Goal: Find specific page/section: Find specific page/section

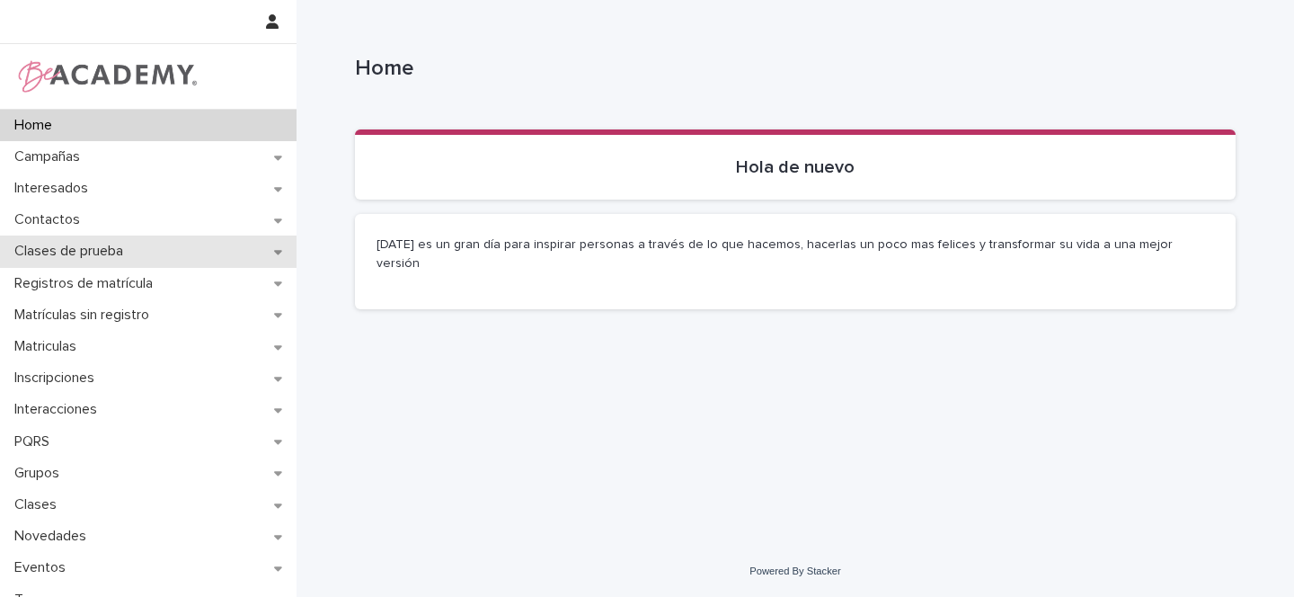
click at [274, 253] on icon at bounding box center [278, 251] width 8 height 13
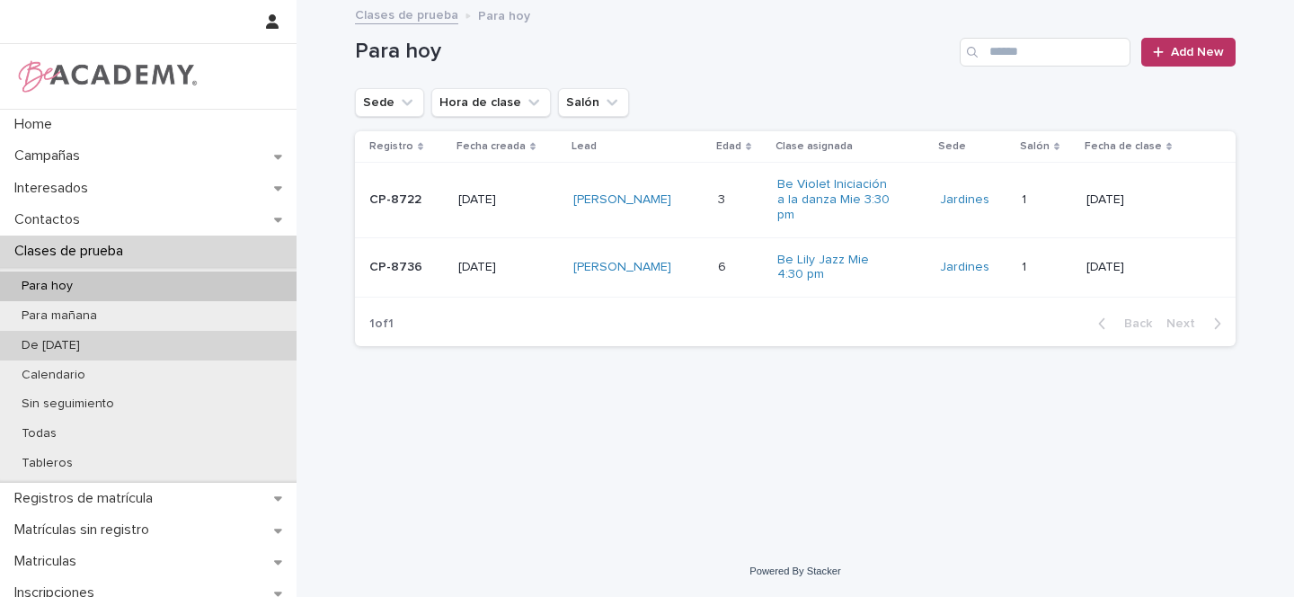
click at [62, 347] on p "[PERSON_NAME]" at bounding box center [50, 345] width 87 height 15
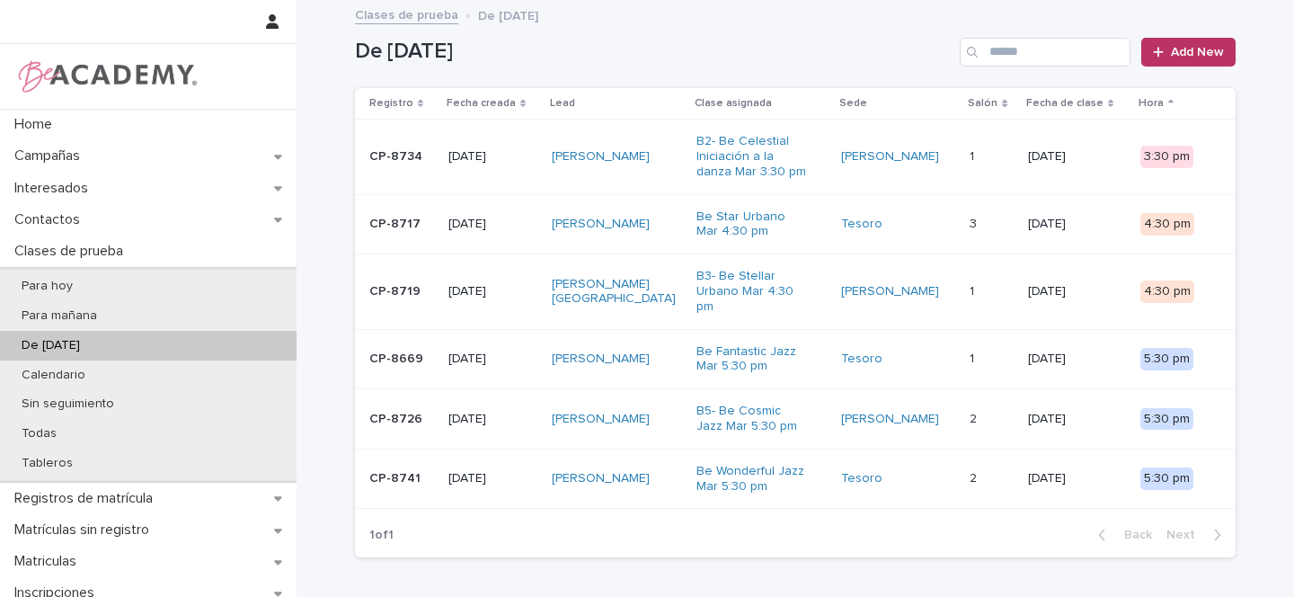
click at [678, 285] on div "Nahuel Ciudad Prince" at bounding box center [617, 292] width 130 height 45
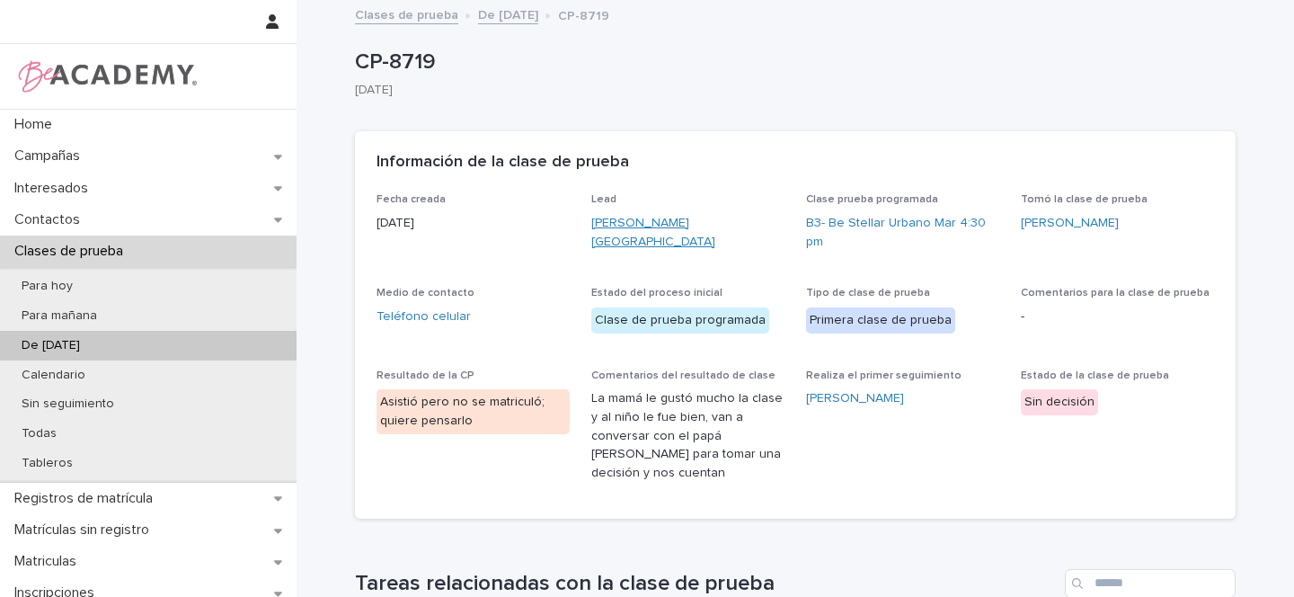
click at [627, 225] on link "Nahuel Ciudad Prince" at bounding box center [687, 233] width 193 height 38
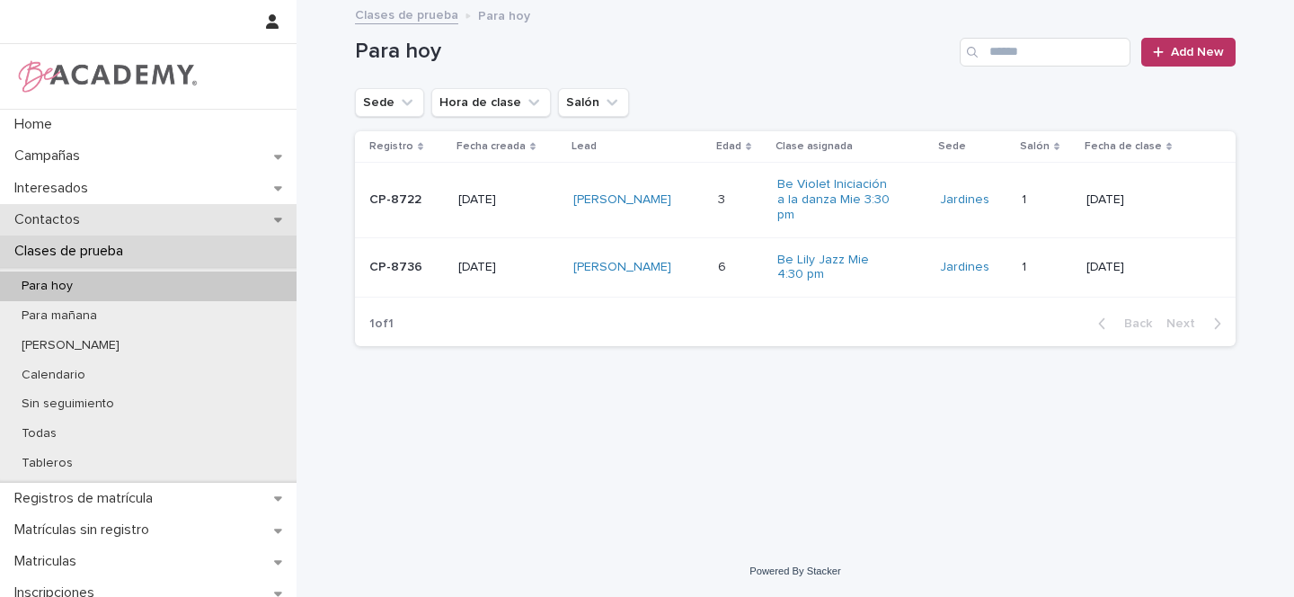
click at [213, 220] on div "Contactos" at bounding box center [148, 219] width 297 height 31
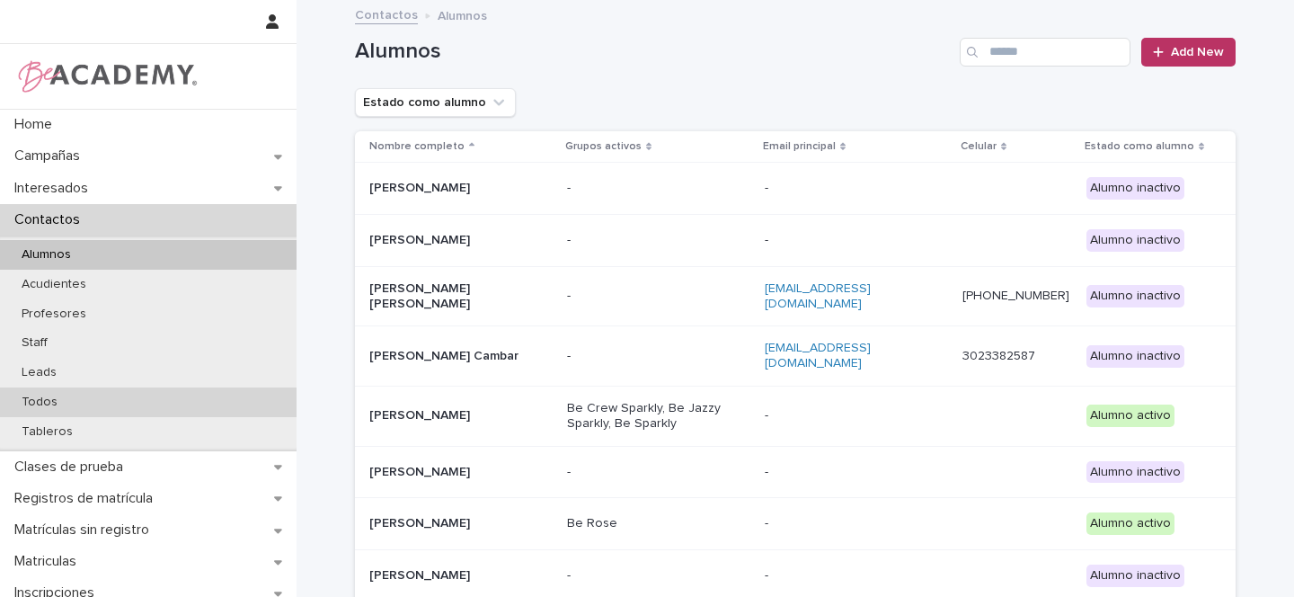
click at [44, 401] on p "Todos" at bounding box center [39, 402] width 65 height 15
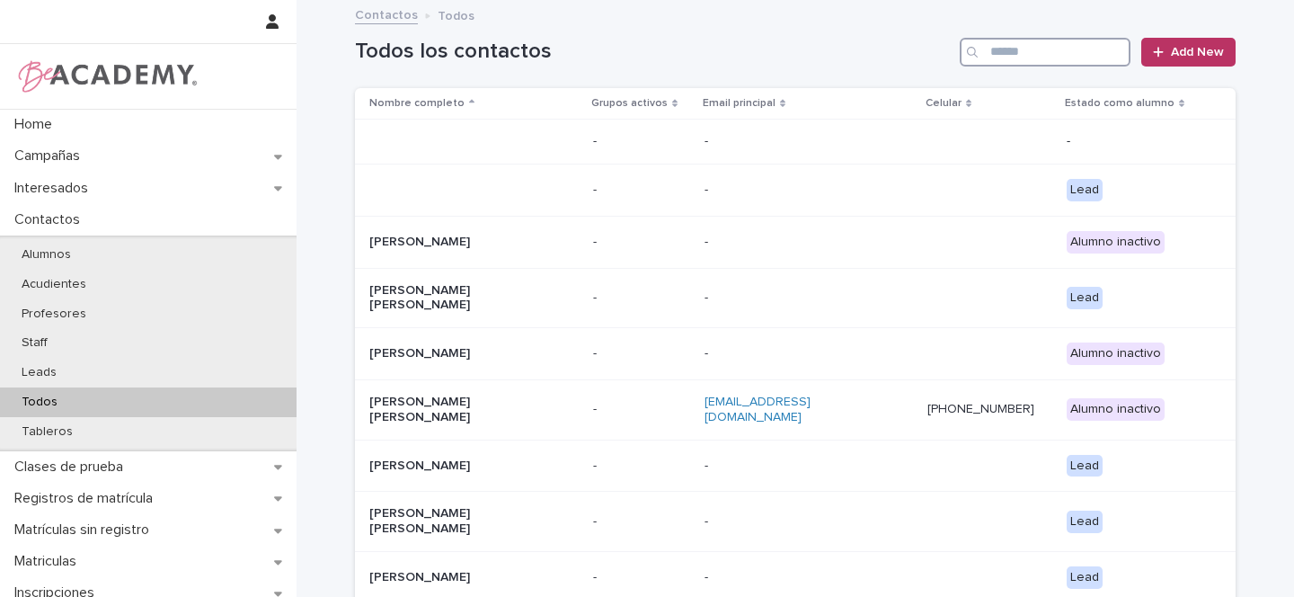
click at [997, 49] on input "Search" at bounding box center [1045, 52] width 171 height 29
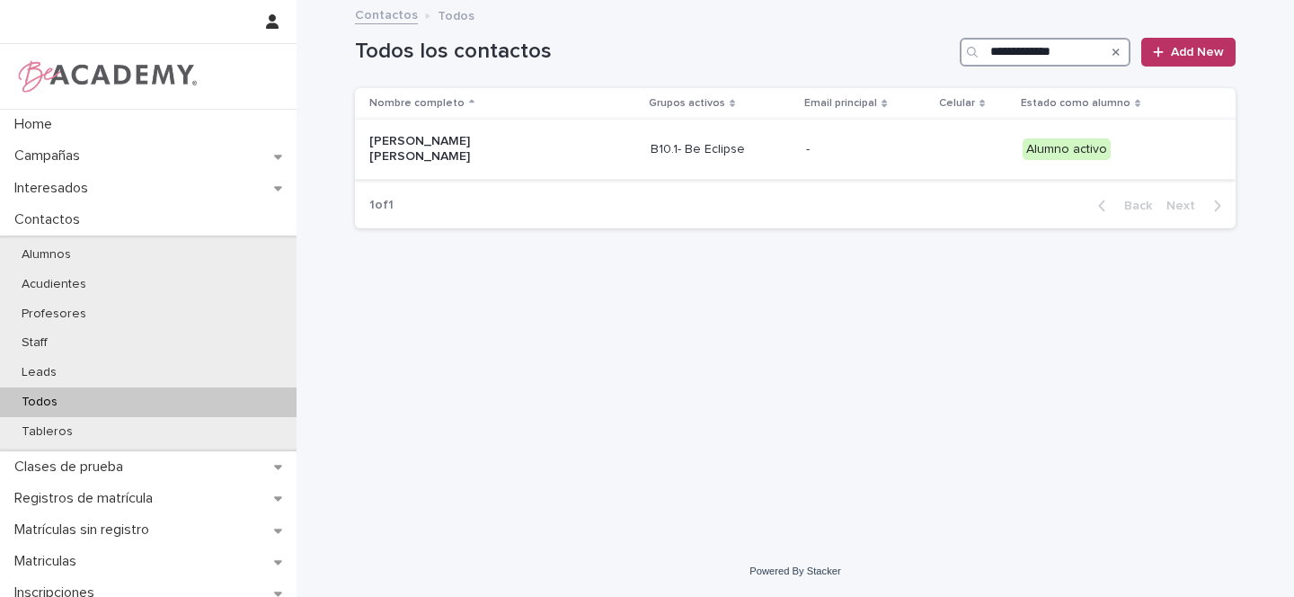
type input "**********"
click at [545, 139] on p "[PERSON_NAME] [PERSON_NAME]" at bounding box center [459, 149] width 180 height 31
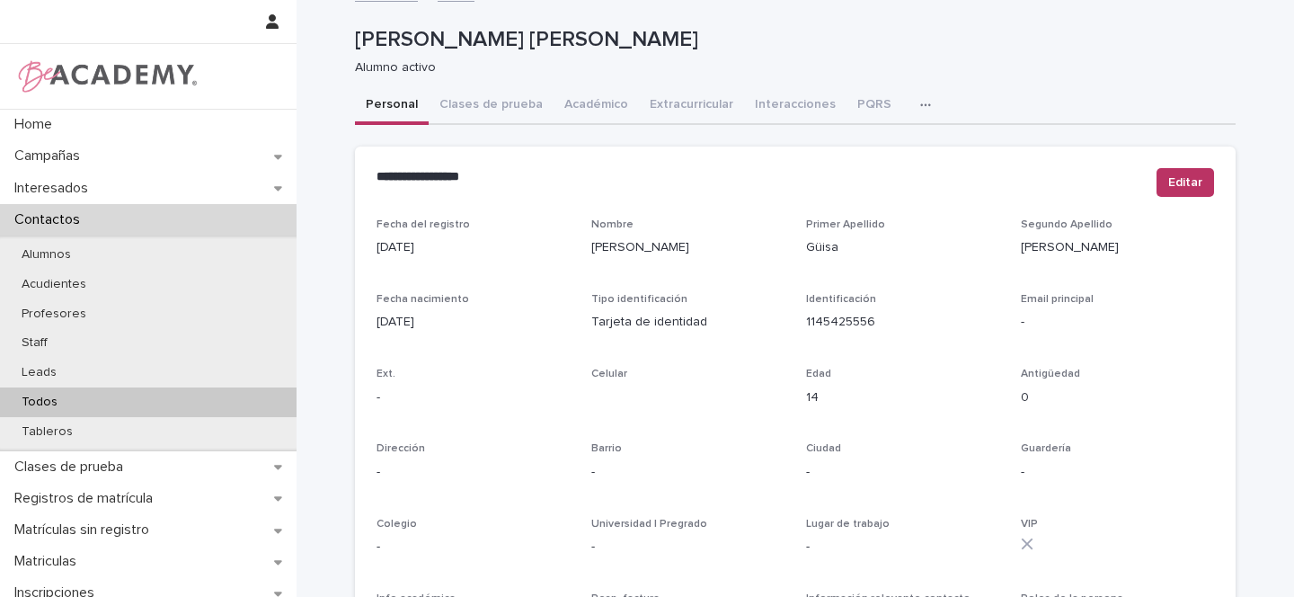
click at [84, 407] on div "Todos" at bounding box center [148, 402] width 297 height 30
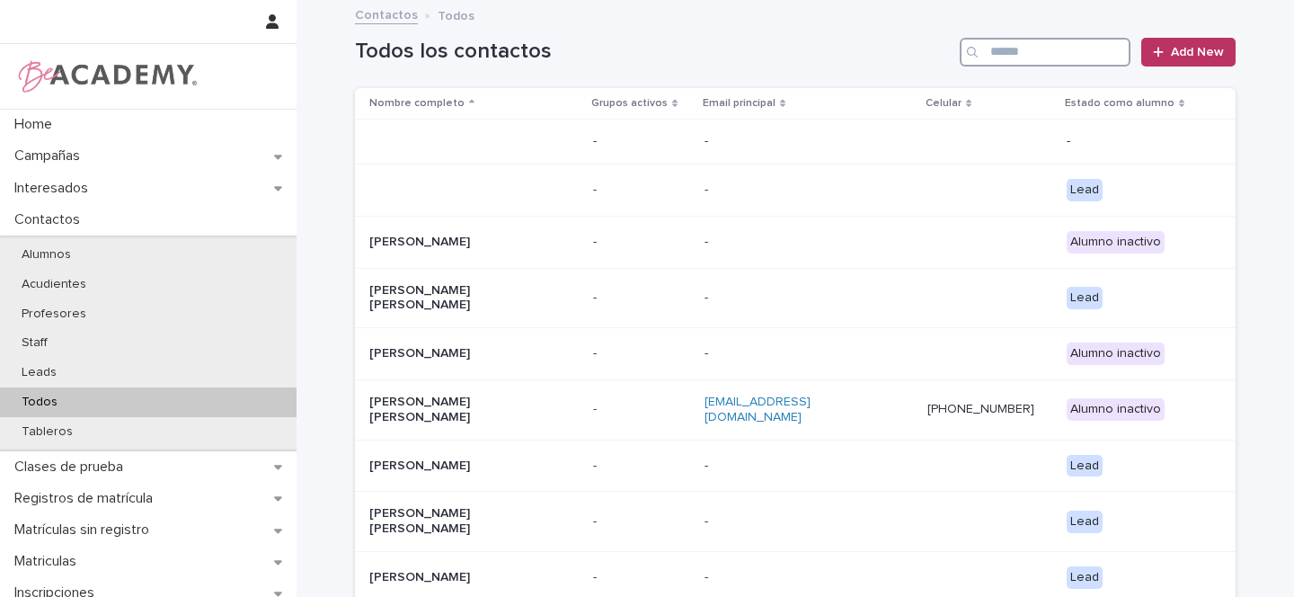
click at [1022, 53] on input "Search" at bounding box center [1045, 52] width 171 height 29
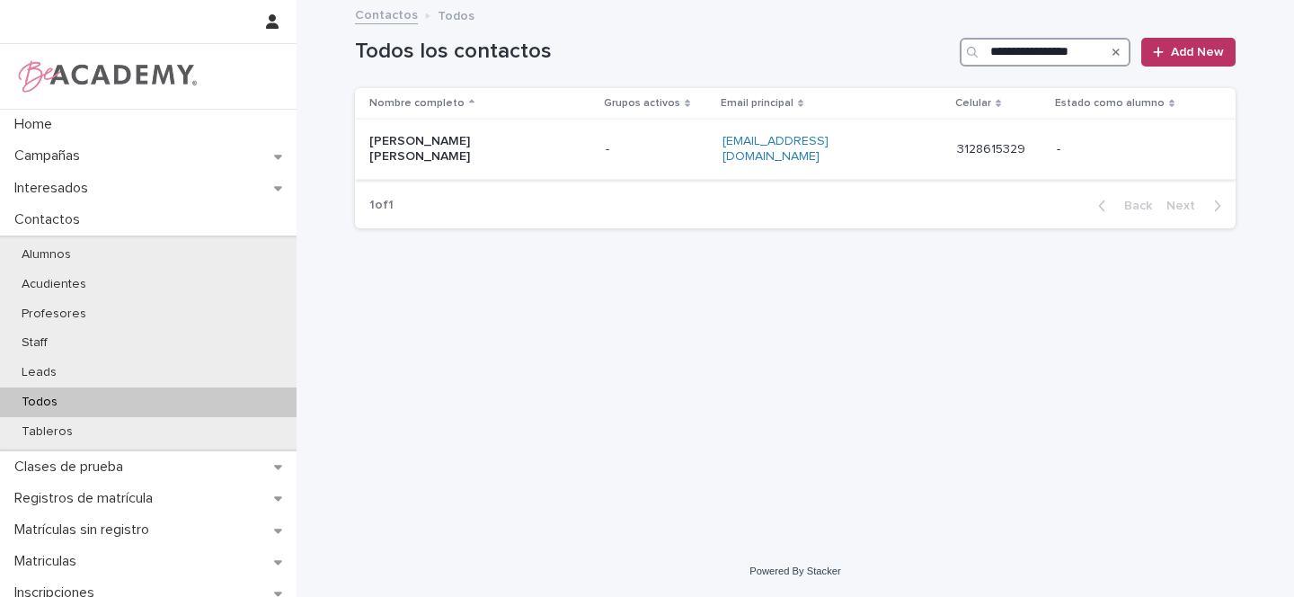
type input "**********"
click at [548, 142] on p "[PERSON_NAME] [PERSON_NAME]" at bounding box center [459, 149] width 180 height 31
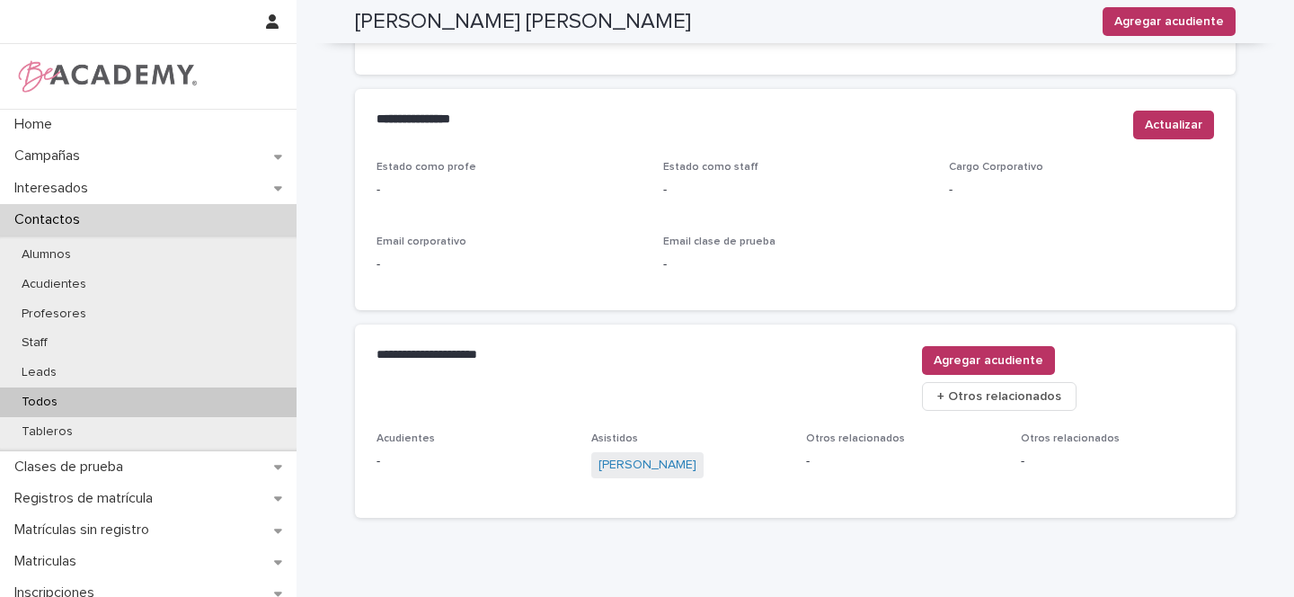
scroll to position [741, 0]
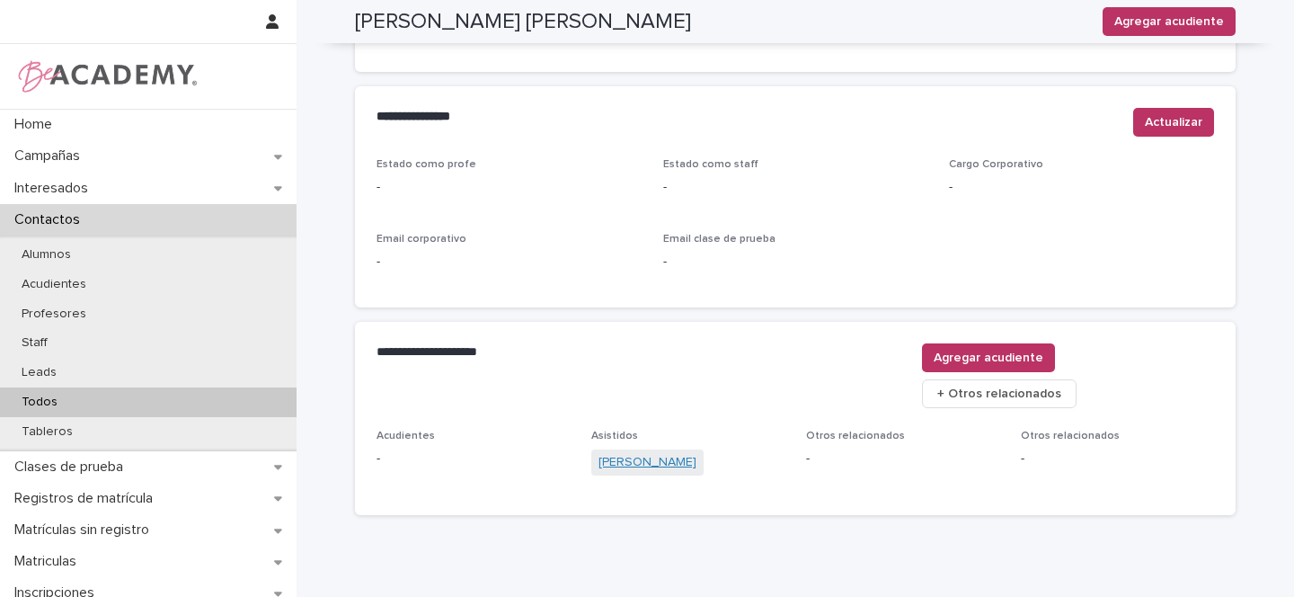
click at [640, 453] on link "[PERSON_NAME]" at bounding box center [648, 462] width 98 height 19
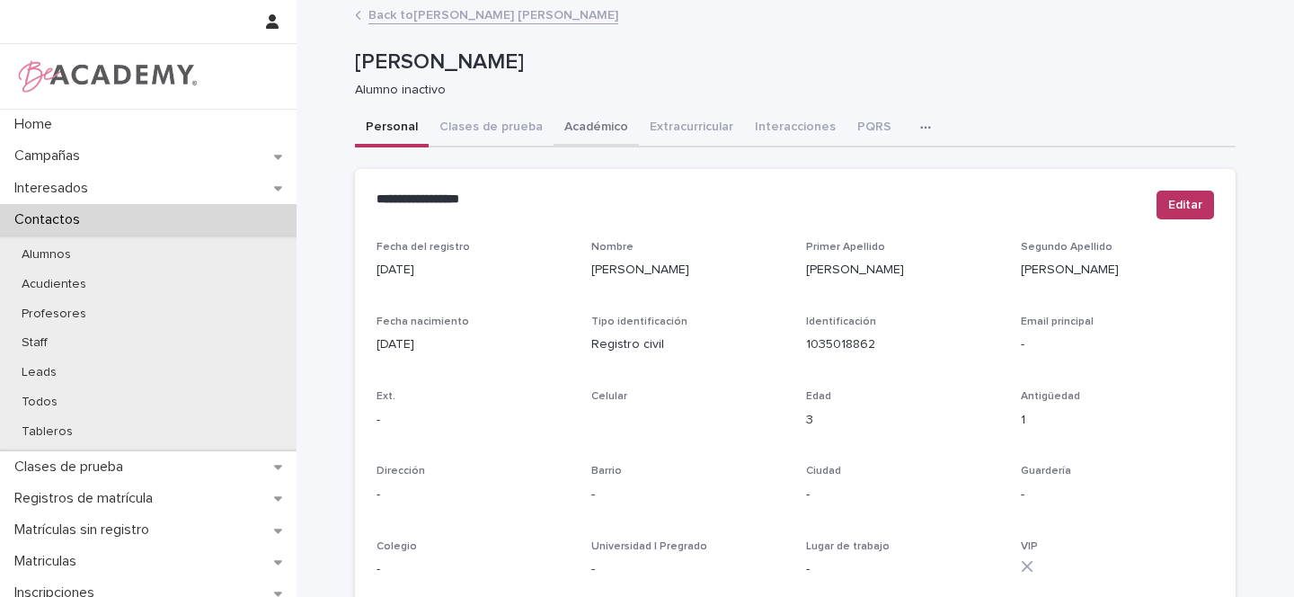
click at [591, 123] on button "Académico" at bounding box center [596, 129] width 85 height 38
